Goal: Register for event/course

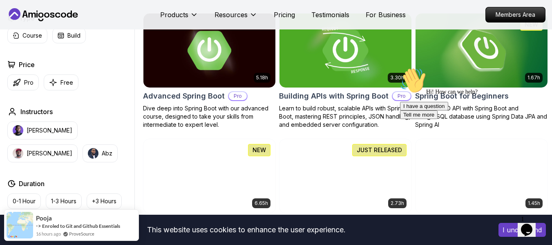
scroll to position [245, 0]
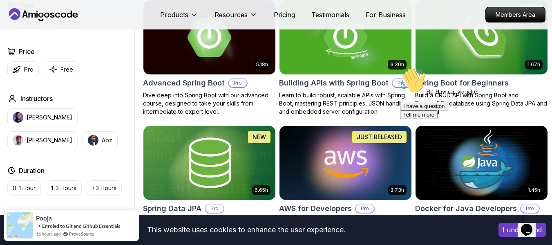
click at [400, 67] on icon "Chat attention grabber" at bounding box center [400, 67] width 0 height 0
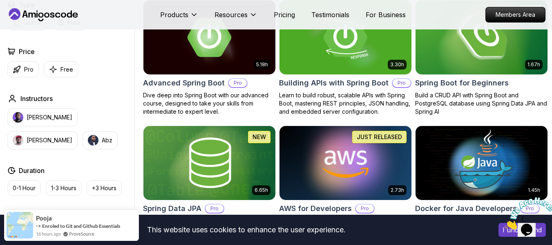
click at [459, 85] on h2 "Spring Boot for Beginners" at bounding box center [462, 82] width 94 height 11
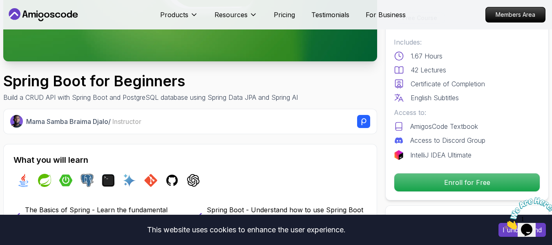
scroll to position [204, 0]
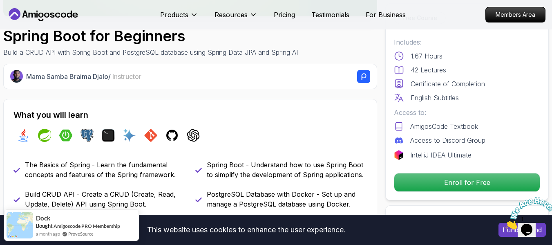
scroll to position [123, 0]
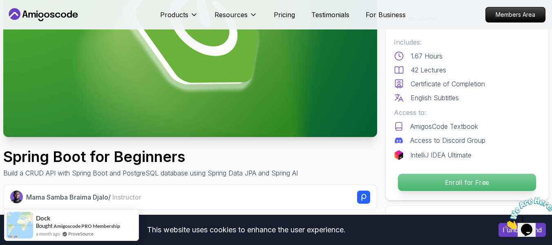
click at [481, 179] on p "Enroll for Free" at bounding box center [467, 182] width 138 height 17
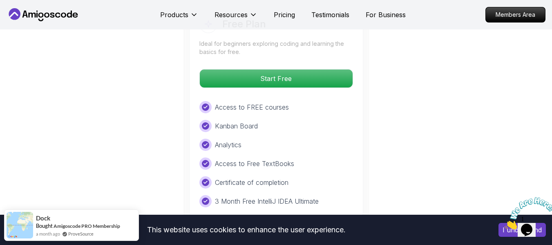
scroll to position [1746, 0]
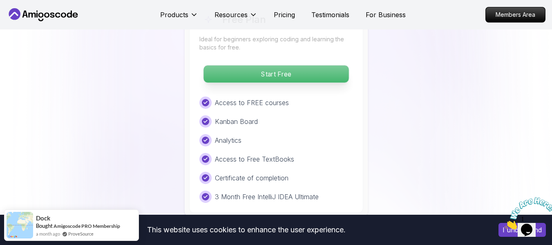
click at [312, 74] on p "Start Free" at bounding box center [276, 73] width 145 height 17
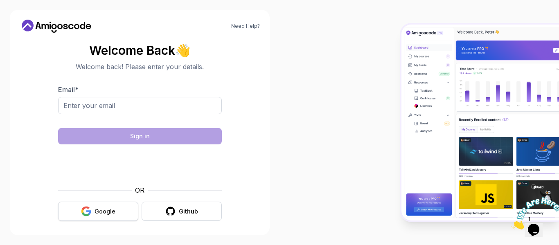
click at [121, 206] on button "Google" at bounding box center [98, 211] width 80 height 19
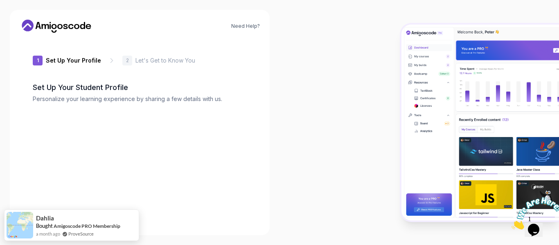
type input "charmingowle8b22"
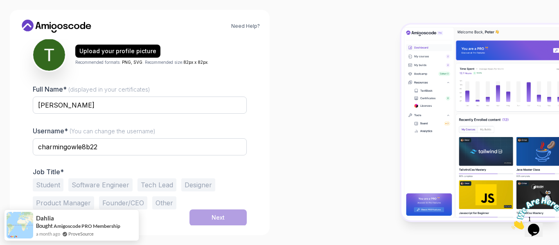
scroll to position [96, 0]
click at [85, 182] on button "Software Engineer" at bounding box center [100, 184] width 64 height 13
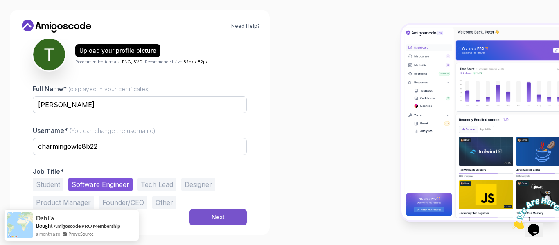
click at [224, 219] on button "Next" at bounding box center [217, 217] width 57 height 16
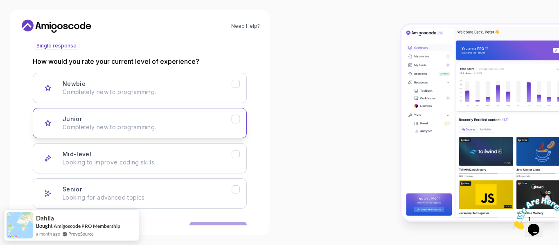
click at [186, 118] on div "Junior Completely new to programming." at bounding box center [147, 123] width 169 height 16
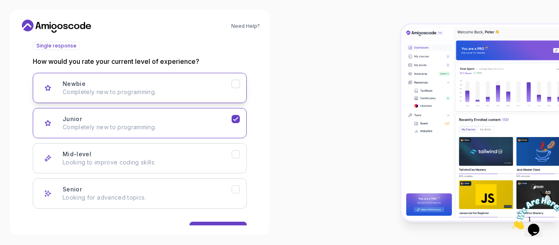
click at [186, 94] on p "Completely new to programming." at bounding box center [147, 92] width 169 height 8
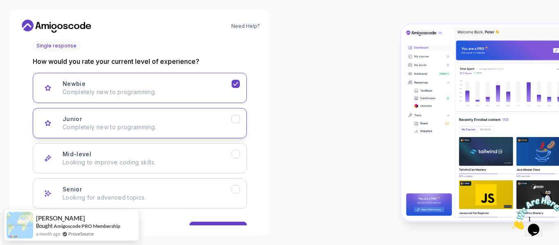
click at [203, 126] on p "Completely new to programming." at bounding box center [147, 127] width 169 height 8
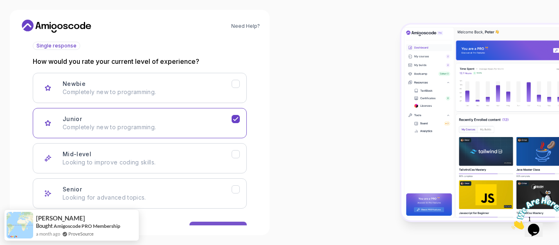
click at [232, 224] on button "Next" at bounding box center [217, 230] width 57 height 16
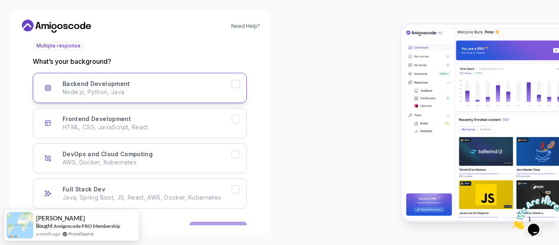
click at [225, 78] on button "Backend Development Node.js, Python, Java" at bounding box center [140, 88] width 214 height 30
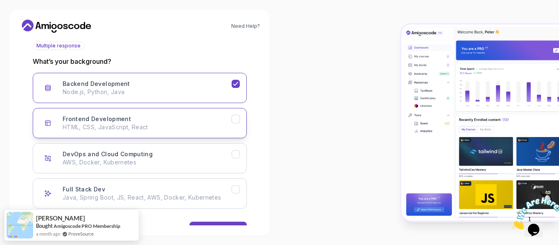
click at [239, 126] on button "Frontend Development HTML, CSS, JavaScript, React" at bounding box center [140, 123] width 214 height 30
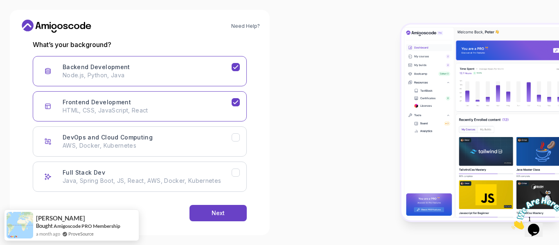
scroll to position [122, 0]
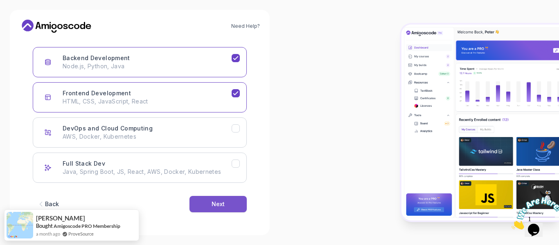
click at [222, 200] on div "Next" at bounding box center [217, 204] width 13 height 8
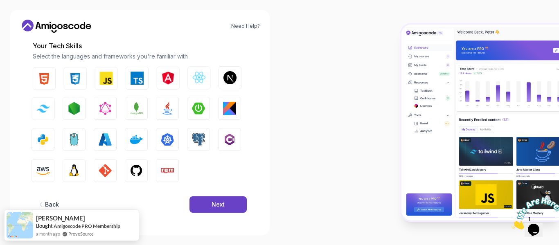
scroll to position [112, 0]
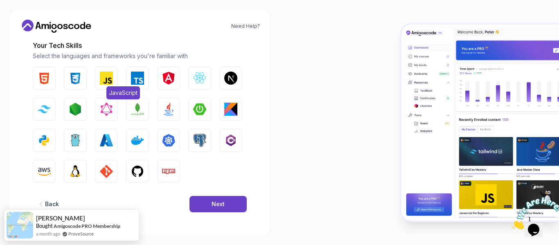
drag, startPoint x: 106, startPoint y: 78, endPoint x: 77, endPoint y: 87, distance: 29.9
click at [105, 78] on img "button" at bounding box center [106, 78] width 13 height 13
click at [49, 78] on img "button" at bounding box center [44, 78] width 13 height 13
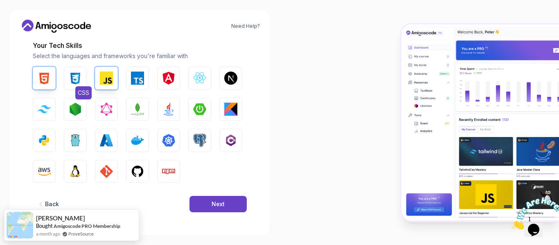
click at [73, 76] on img "button" at bounding box center [75, 78] width 13 height 13
click at [199, 79] on img "button" at bounding box center [199, 78] width 13 height 13
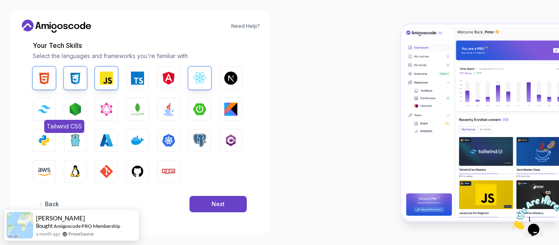
click at [46, 110] on img "button" at bounding box center [44, 109] width 13 height 8
click at [164, 104] on img "button" at bounding box center [168, 109] width 13 height 13
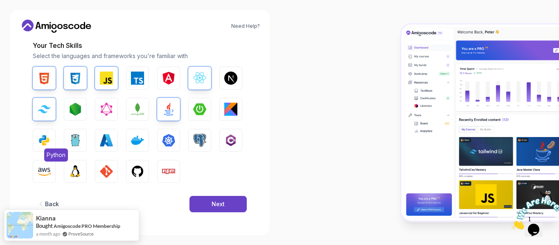
click at [50, 145] on img "button" at bounding box center [44, 140] width 13 height 13
click at [223, 200] on button "Next" at bounding box center [217, 204] width 57 height 16
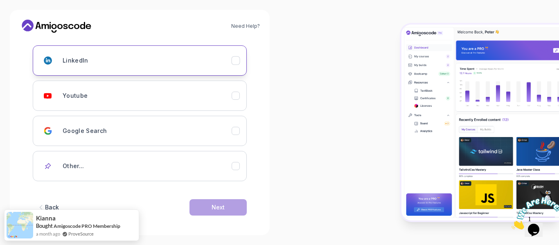
scroll to position [127, 0]
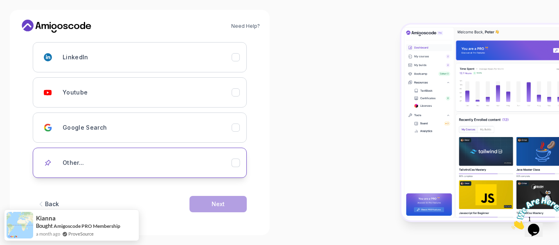
click at [204, 166] on div "Other..." at bounding box center [147, 163] width 169 height 16
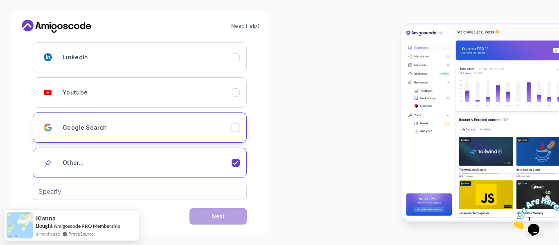
click at [214, 127] on div "Google Search" at bounding box center [147, 127] width 169 height 16
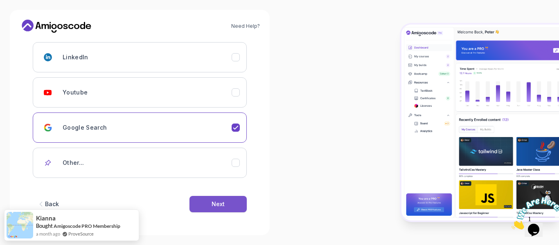
click at [229, 209] on button "Next" at bounding box center [217, 204] width 57 height 16
click at [230, 206] on button "Next" at bounding box center [217, 204] width 57 height 16
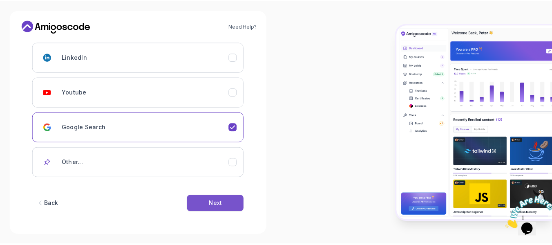
scroll to position [0, 0]
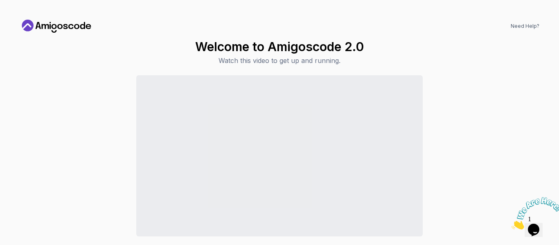
click at [511, 224] on icon "Close" at bounding box center [511, 227] width 0 height 7
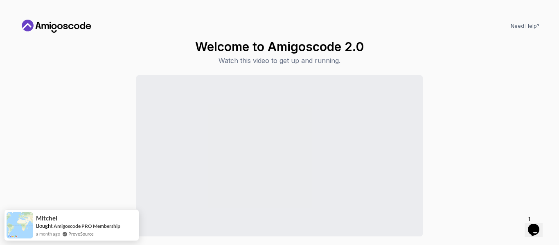
click at [539, 224] on icon "$i18n('chat', 'chat_widget')" at bounding box center [532, 230] width 11 height 12
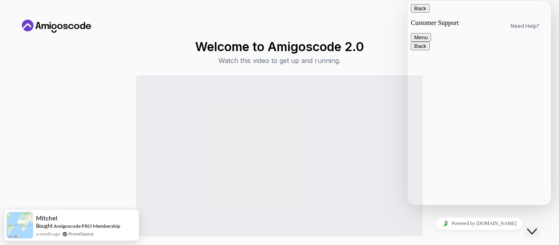
click at [536, 227] on icon "Close Chat This icon closes the chat window." at bounding box center [532, 232] width 10 height 10
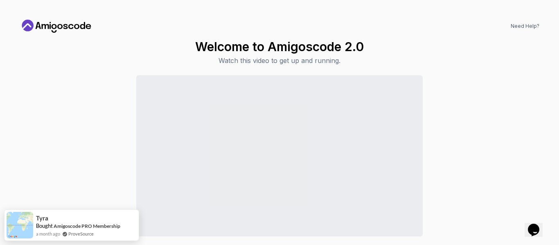
click at [334, 38] on div "Need Help? Welcome to Amigoscode 2.0 Watch this video to get up and running. Co…" at bounding box center [279, 122] width 539 height 225
click at [482, 20] on div "Need Help?" at bounding box center [279, 26] width 519 height 13
click at [50, 27] on icon at bounding box center [49, 26] width 1 height 5
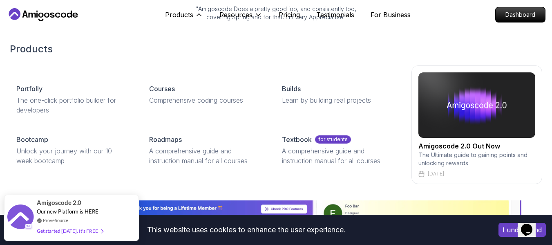
scroll to position [123, 0]
